Goal: Information Seeking & Learning: Check status

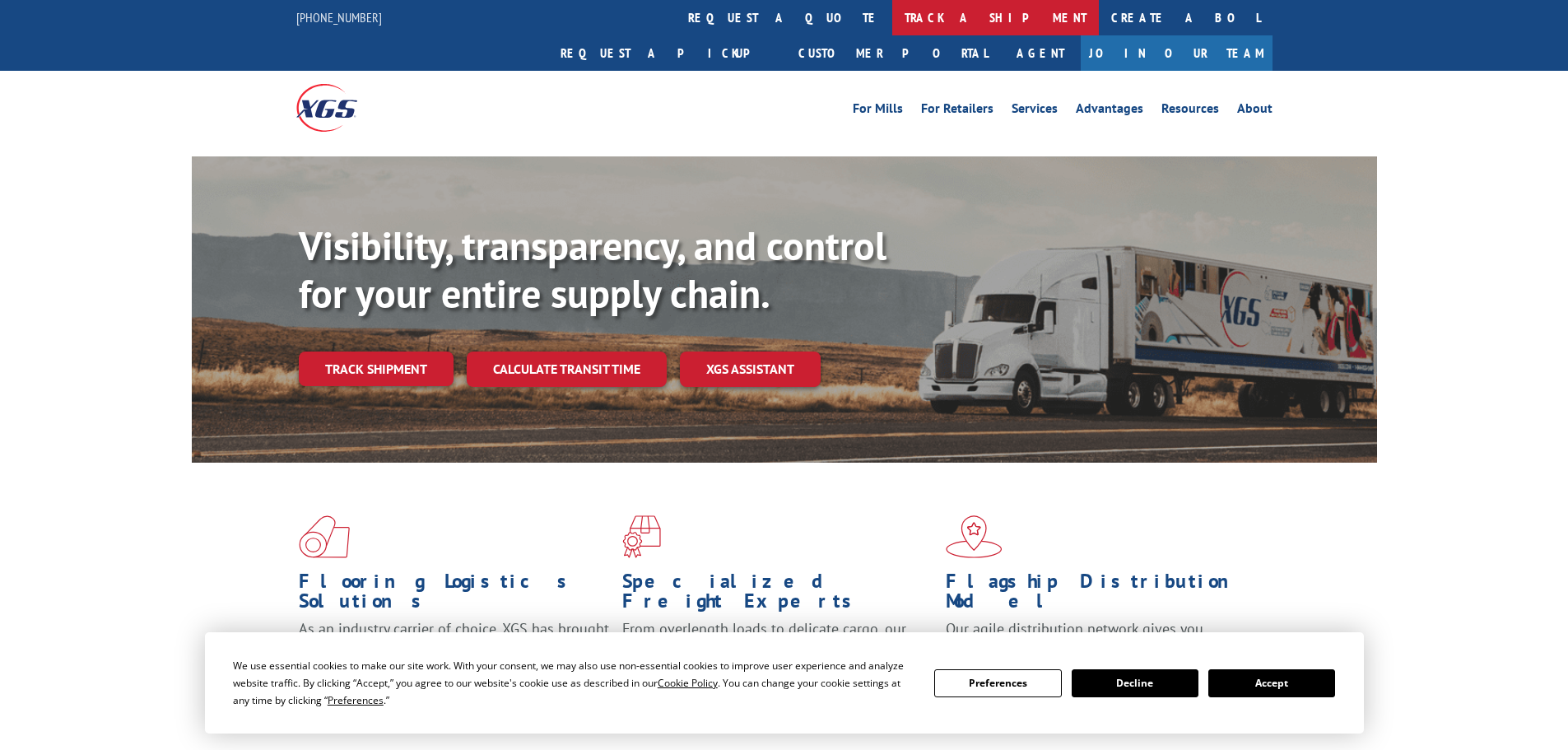
click at [892, 28] on link "track a shipment" at bounding box center [995, 18] width 206 height 35
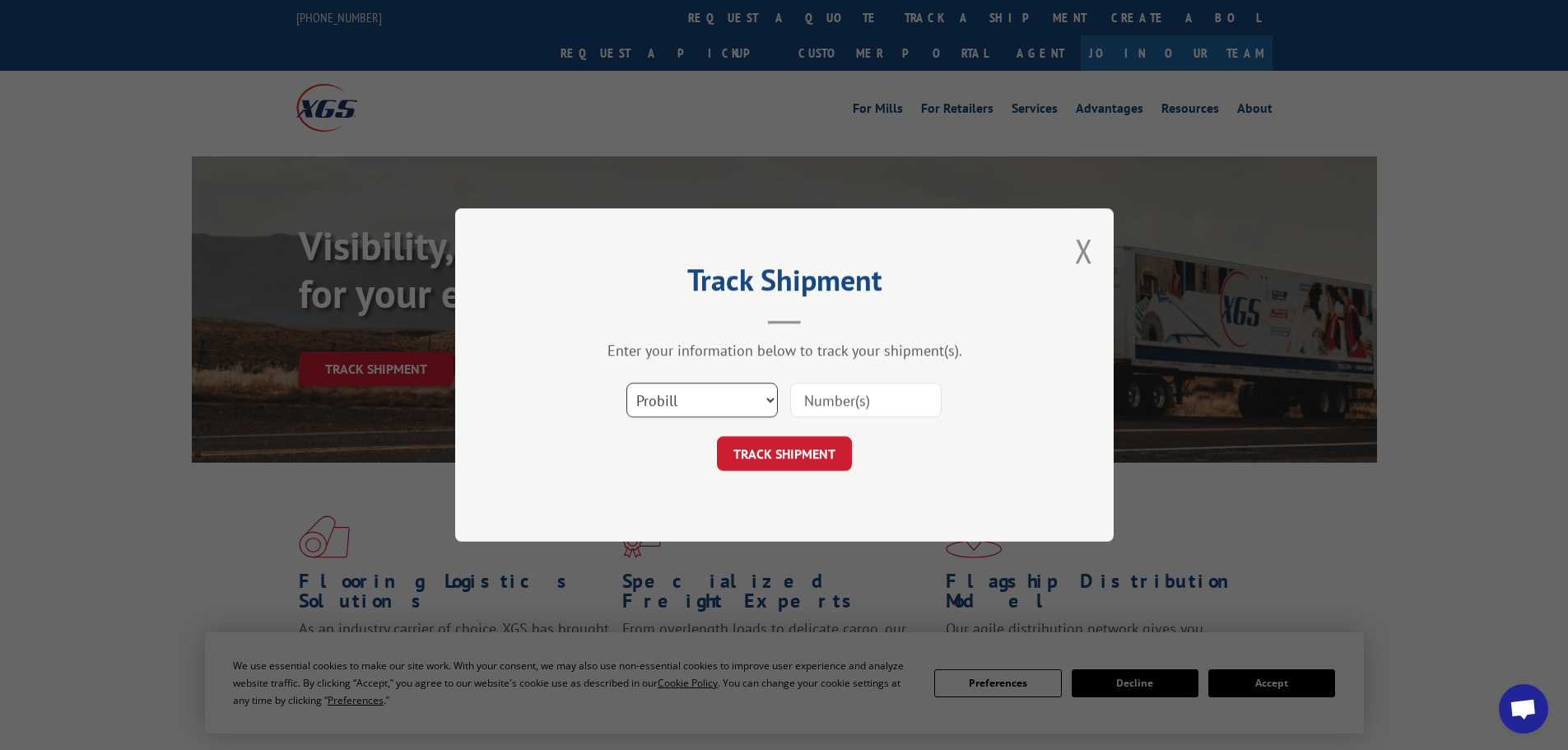
click at [720, 404] on select "Select category... Probill BOL PO" at bounding box center [701, 399] width 151 height 34
select select "bol"
click at [626, 383] on select "Select category... Probill BOL PO" at bounding box center [701, 399] width 151 height 34
click at [919, 395] on input at bounding box center [866, 399] width 151 height 34
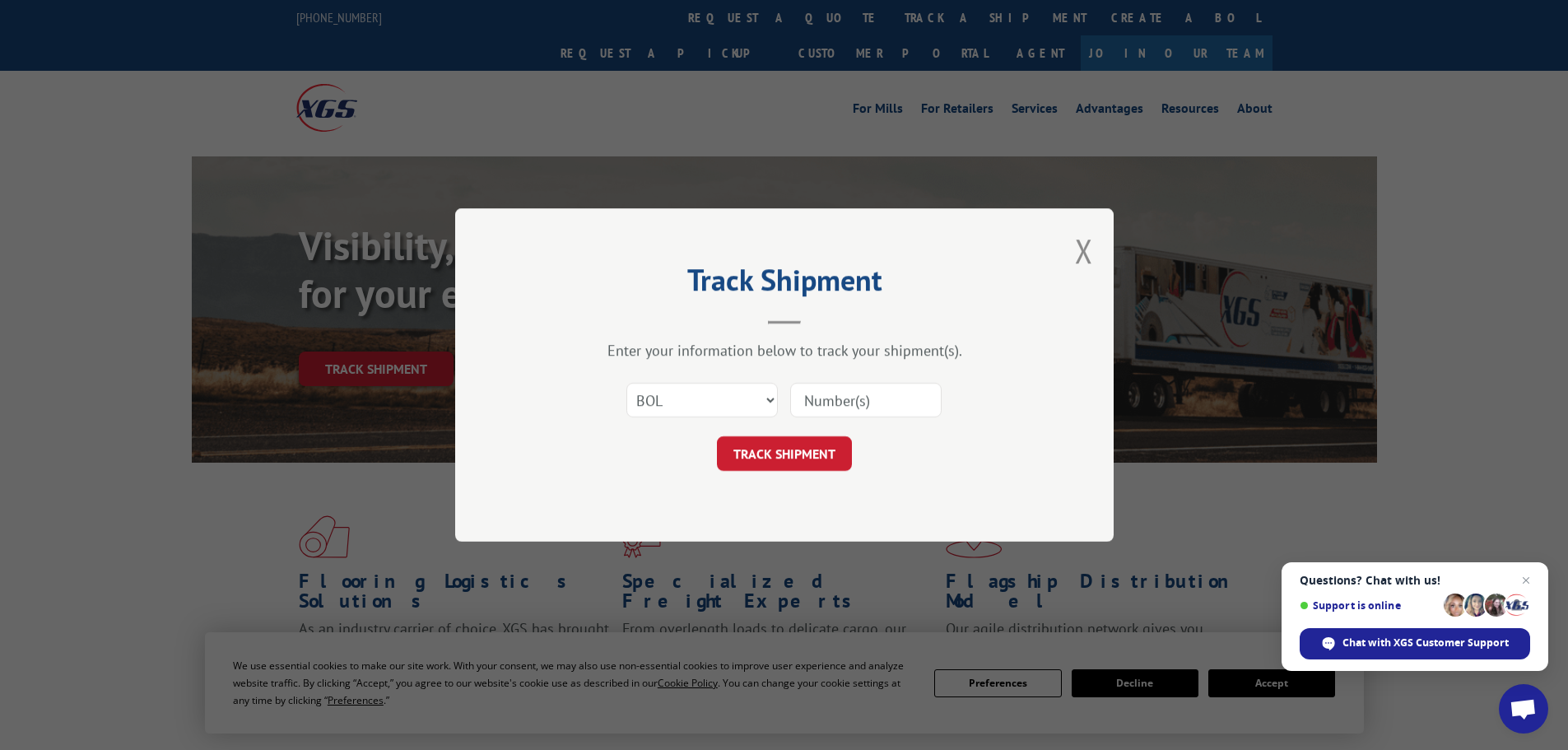
paste input "7059497"
type input "7059497"
click button "TRACK SHIPMENT" at bounding box center [784, 453] width 135 height 34
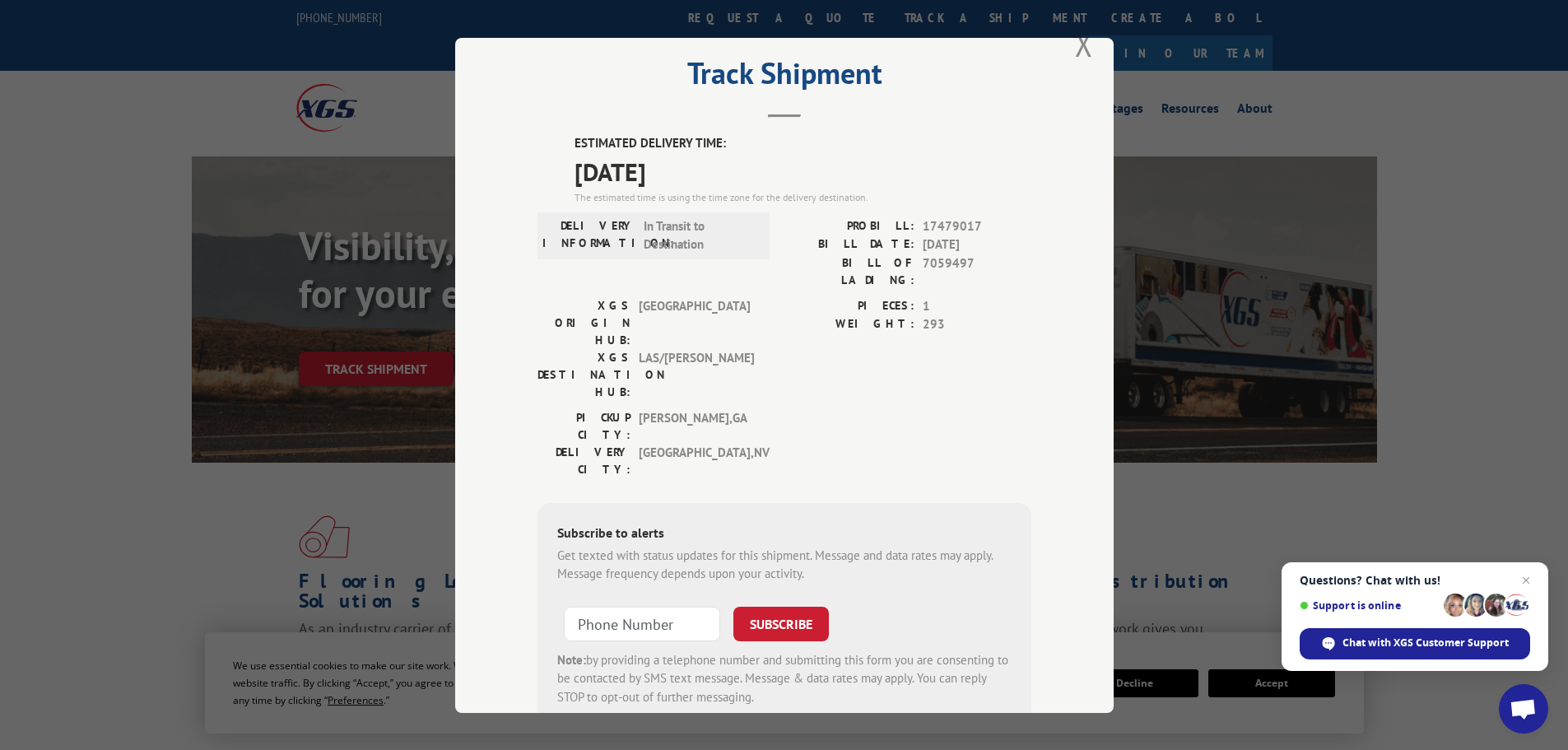
scroll to position [65, 0]
